Goal: Task Accomplishment & Management: Use online tool/utility

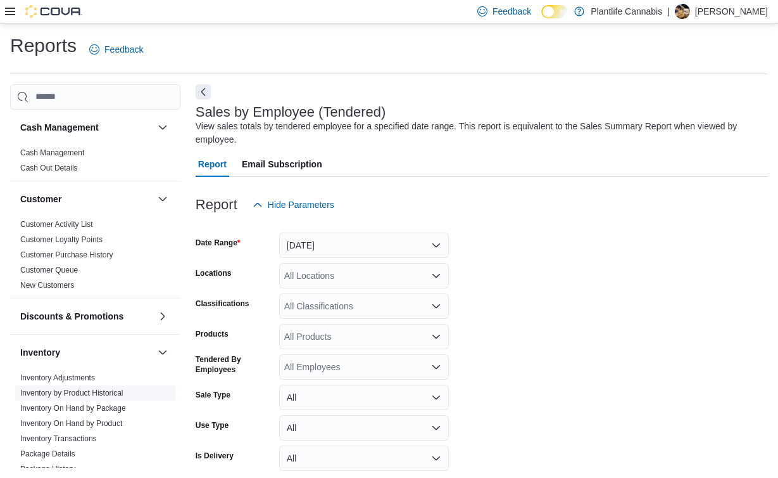
scroll to position [1, 0]
click at [6, 10] on icon at bounding box center [10, 11] width 10 height 10
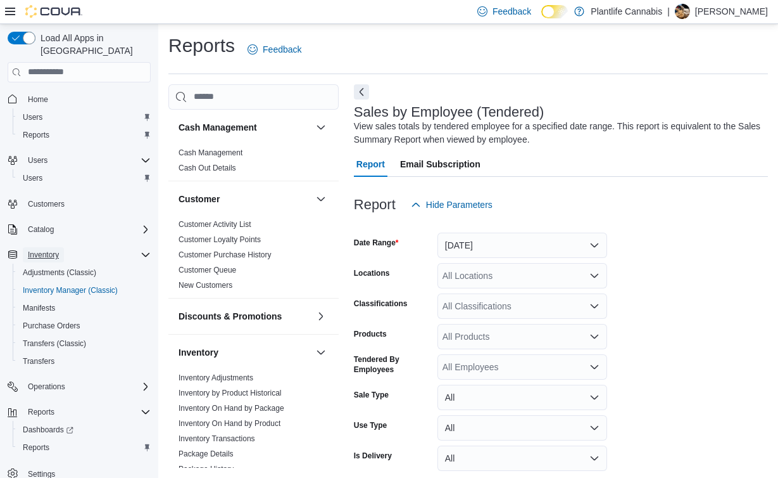
click at [59, 250] on span "Inventory" at bounding box center [43, 255] width 31 height 10
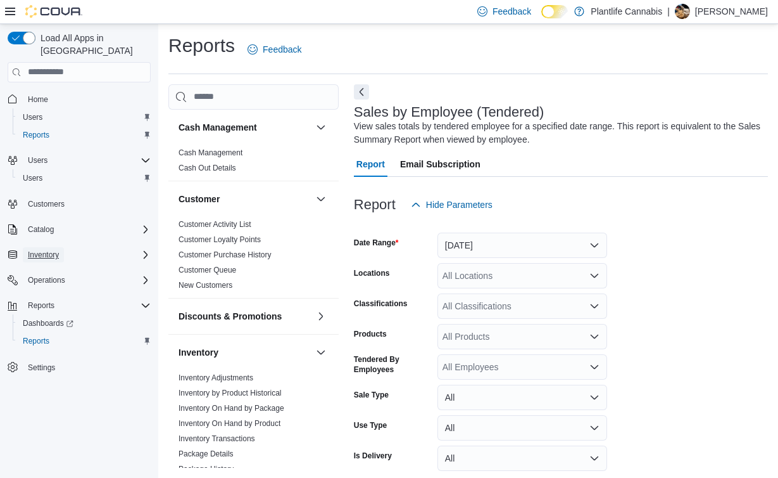
click at [58, 250] on span "Inventory" at bounding box center [43, 255] width 31 height 10
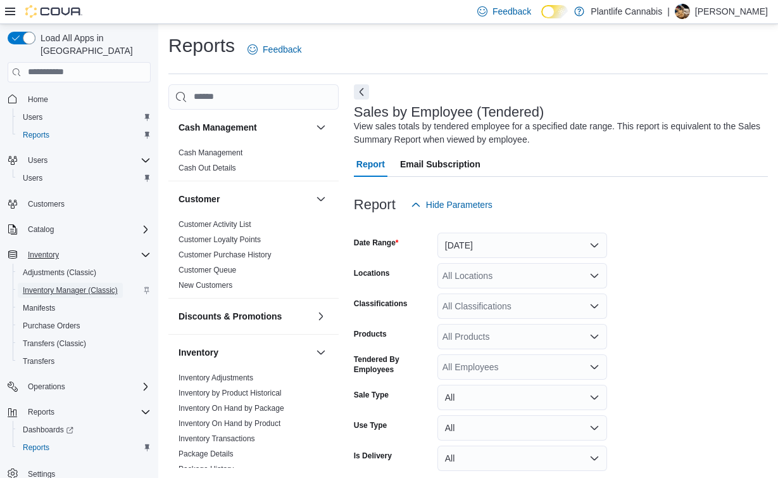
click at [58, 285] on span "Inventory Manager (Classic)" at bounding box center [70, 290] width 95 height 10
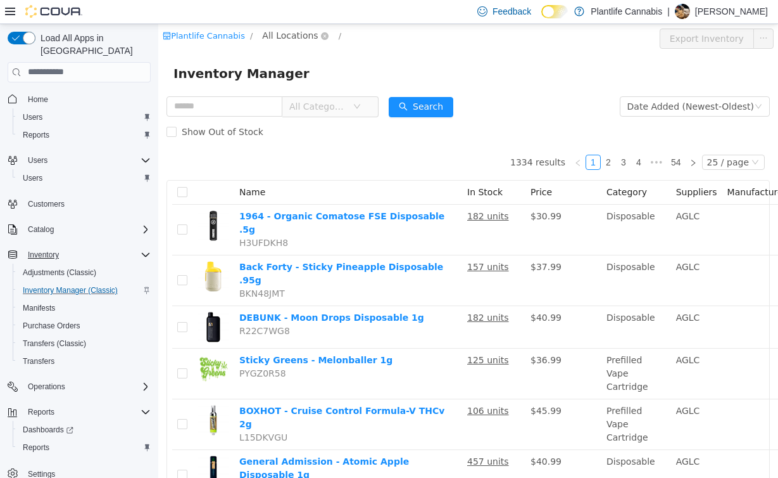
click at [279, 32] on span "All Locations" at bounding box center [290, 35] width 56 height 14
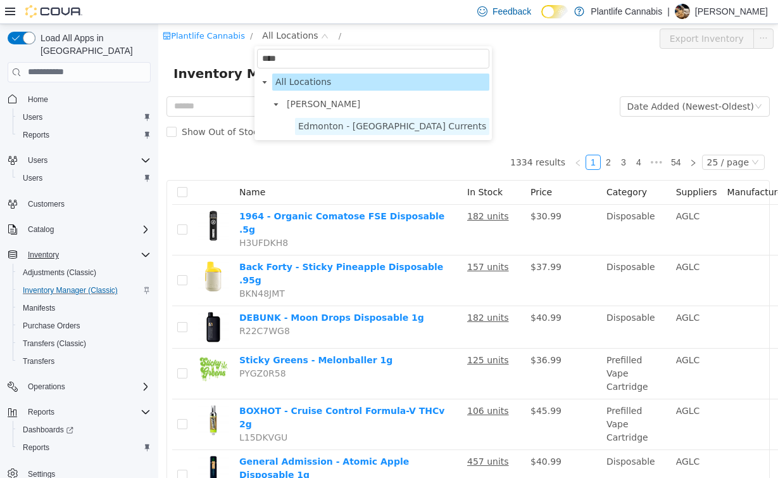
type input "****"
click at [356, 126] on span "Edmonton - Windermere Currents" at bounding box center [392, 125] width 188 height 10
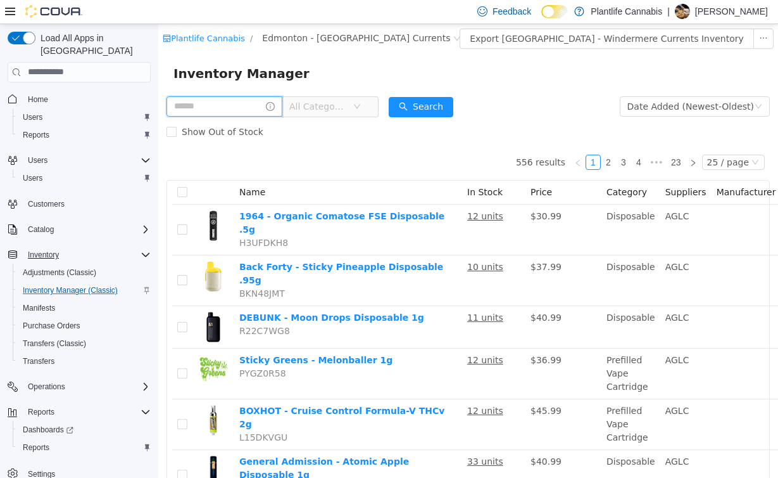
click at [245, 113] on input "text" at bounding box center [225, 106] width 116 height 20
type input "********"
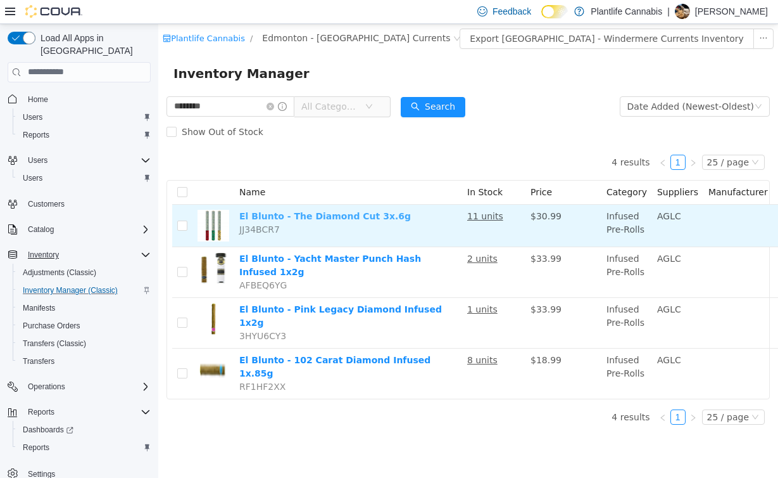
click at [293, 214] on link "El Blunto - The Diamond Cut 3x.6g" at bounding box center [325, 215] width 172 height 10
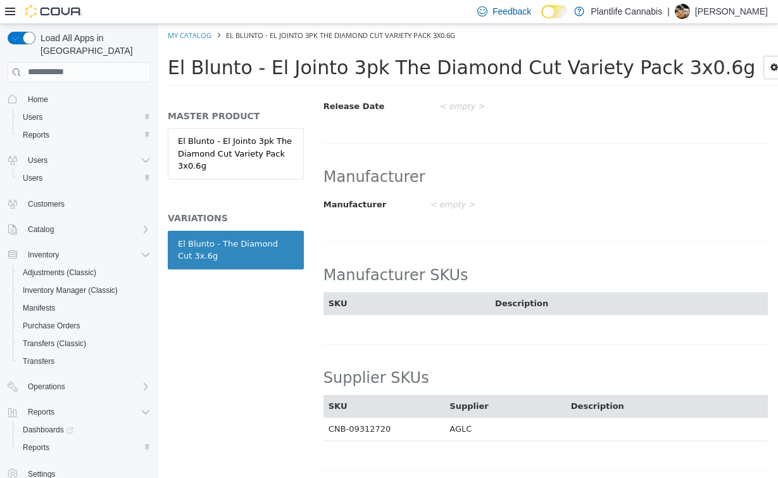
scroll to position [748, 0]
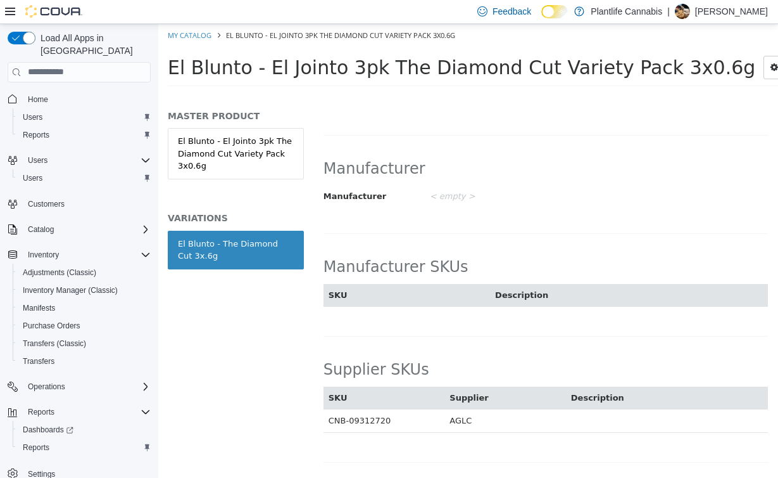
drag, startPoint x: 388, startPoint y: 407, endPoint x: 298, endPoint y: 407, distance: 90.6
click at [298, 94] on div "MASTER PRODUCT El Blunto - El Jointo 3pk The Diamond Cut Variety Pack 3x0.6g VA…" at bounding box center [468, 94] width 620 height 0
click at [422, 409] on td "CNB-09312720" at bounding box center [385, 420] width 122 height 23
drag, startPoint x: 411, startPoint y: 407, endPoint x: 330, endPoint y: 407, distance: 81.1
click at [330, 409] on td "CNB-09312720" at bounding box center [385, 420] width 122 height 23
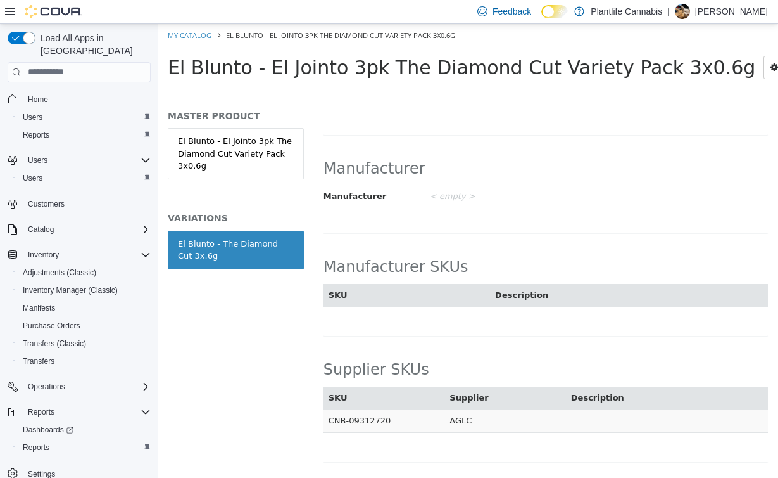
copy td "CNB-09312720"
drag, startPoint x: 167, startPoint y: 70, endPoint x: 676, endPoint y: 65, distance: 509.9
click at [676, 65] on div "El Blunto - El Jointo 3pk The Diamond Cut Variety Pack 3x0.6g Tools Print Labels" at bounding box center [468, 70] width 620 height 48
copy span "El Blunto - El Jointo 3pk The Diamond Cut Variety Pack 3x0.6g"
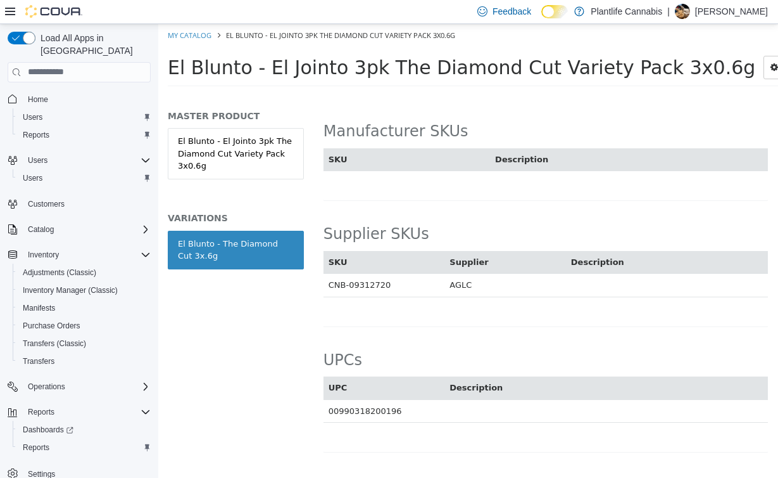
scroll to position [904, 0]
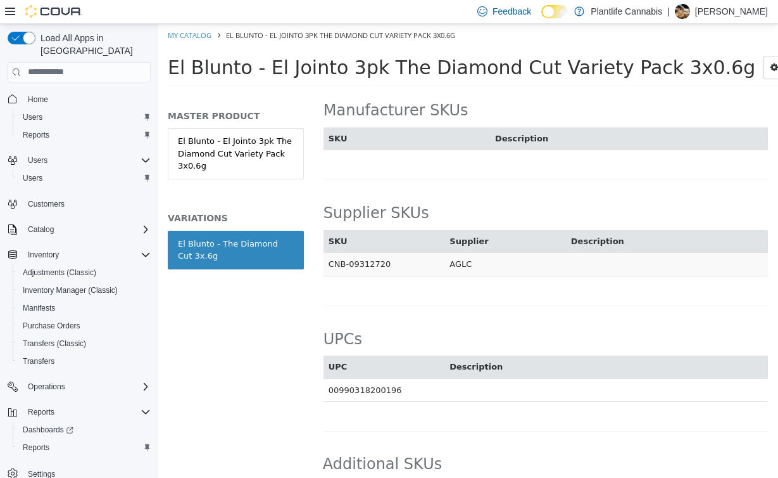
drag, startPoint x: 391, startPoint y: 251, endPoint x: 328, endPoint y: 248, distance: 63.4
click at [328, 252] on td "CNB-09312720" at bounding box center [385, 263] width 122 height 23
copy td "CNB-09312720"
